Goal: Transaction & Acquisition: Purchase product/service

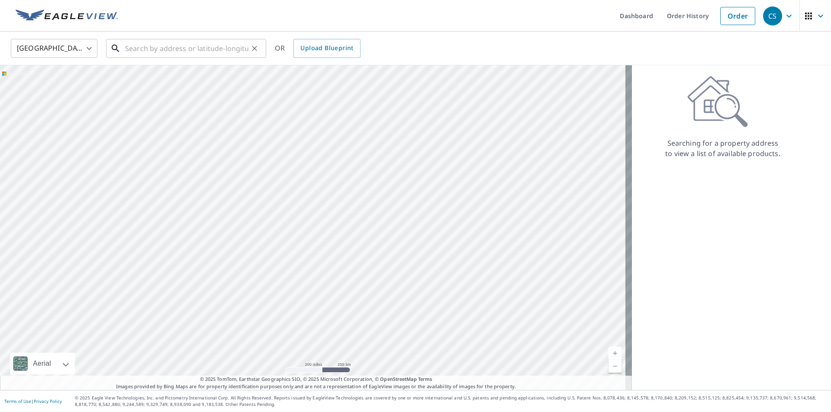
click at [138, 51] on input "text" at bounding box center [186, 48] width 123 height 24
paste input "[STREET_ADDRESS]"
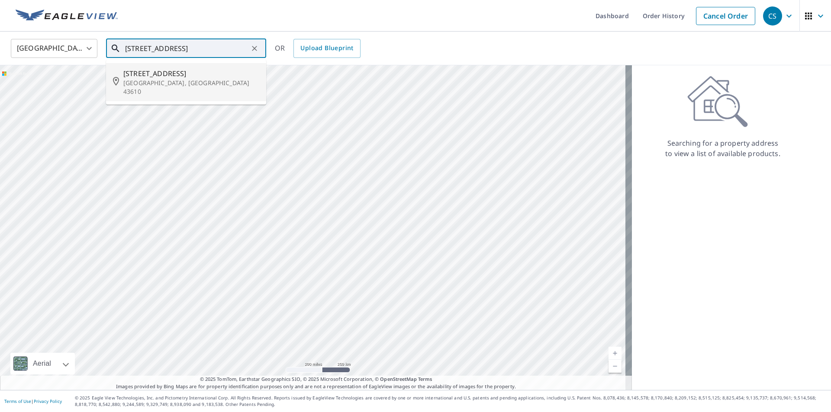
click at [152, 75] on span "[STREET_ADDRESS]" at bounding box center [191, 73] width 136 height 10
type input "[STREET_ADDRESS]"
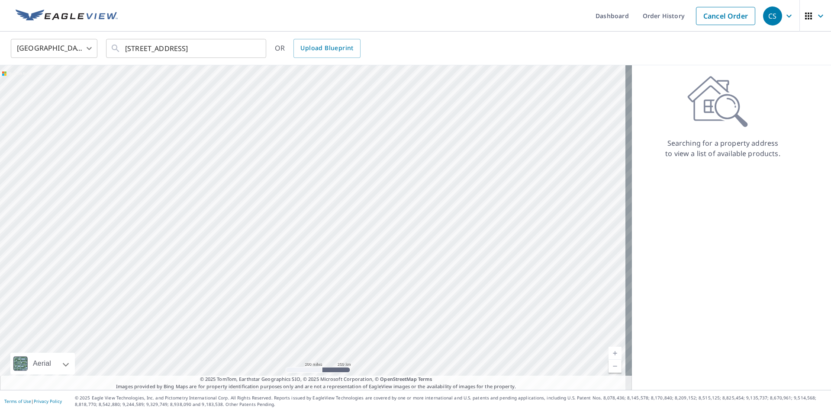
scroll to position [0, 0]
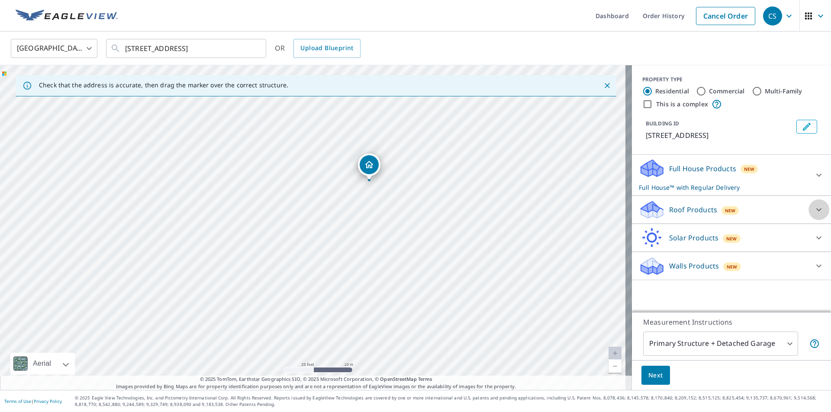
click at [813, 213] on icon at bounding box center [818, 210] width 10 height 10
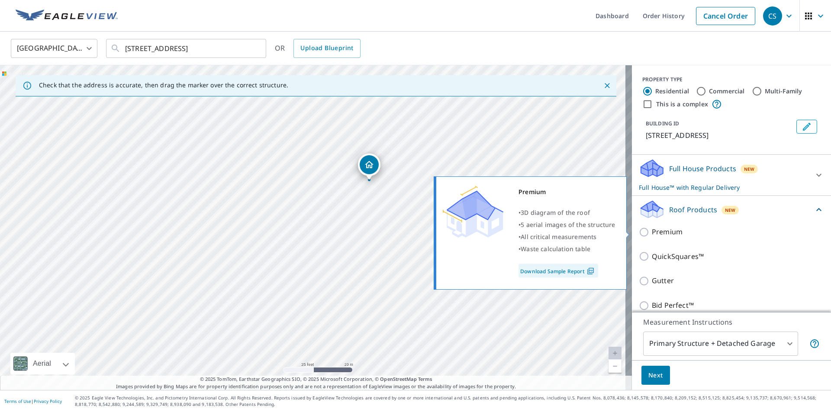
click at [658, 228] on p "Premium" at bounding box center [667, 232] width 31 height 11
click at [652, 228] on input "Premium" at bounding box center [645, 232] width 13 height 10
checkbox input "true"
checkbox input "false"
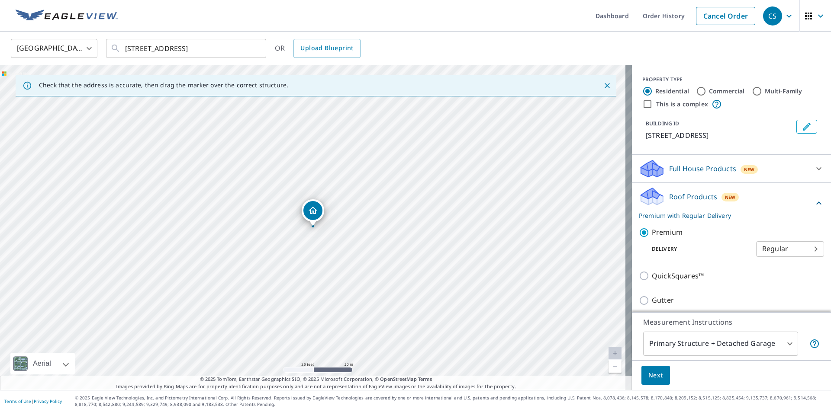
click at [773, 248] on body "CS CS Dashboard Order History Cancel Order CS [GEOGRAPHIC_DATA] [GEOGRAPHIC_DAT…" at bounding box center [415, 206] width 831 height 412
click at [773, 248] on li "Regular" at bounding box center [777, 249] width 68 height 16
click at [648, 372] on span "Next" at bounding box center [655, 375] width 15 height 11
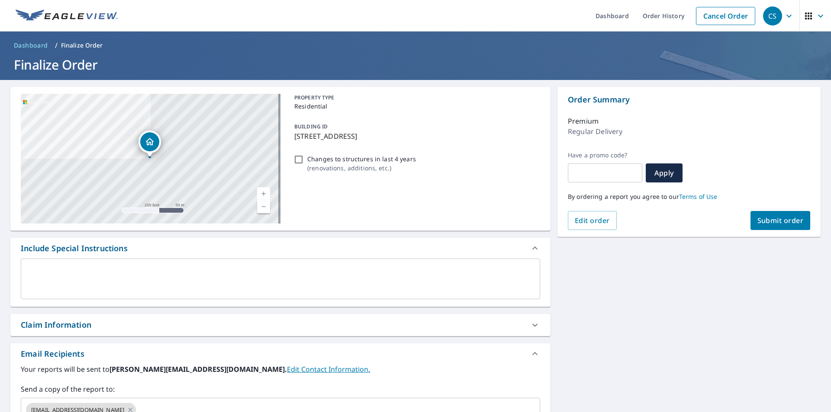
click at [770, 216] on span "Submit order" at bounding box center [780, 221] width 46 height 10
checkbox input "true"
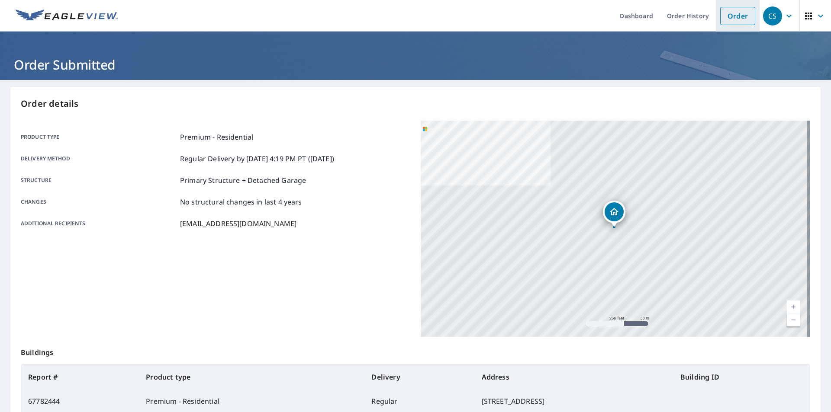
click at [733, 14] on link "Order" at bounding box center [737, 16] width 35 height 18
